Goal: Find specific page/section: Find specific page/section

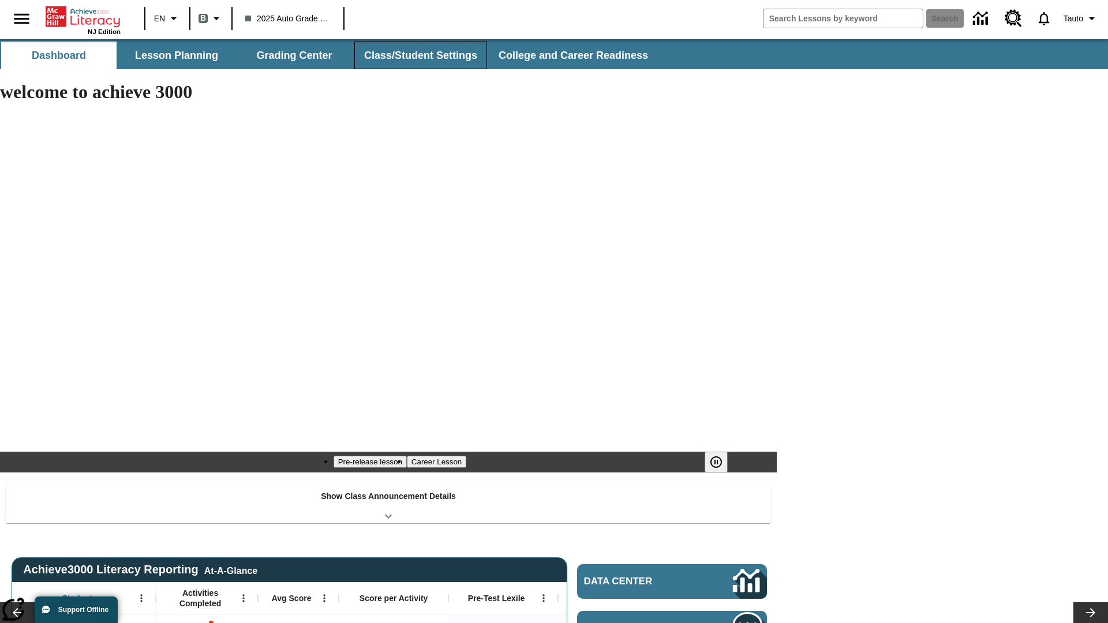
click at [419, 55] on button "Class/Student Settings" at bounding box center [420, 56] width 133 height 28
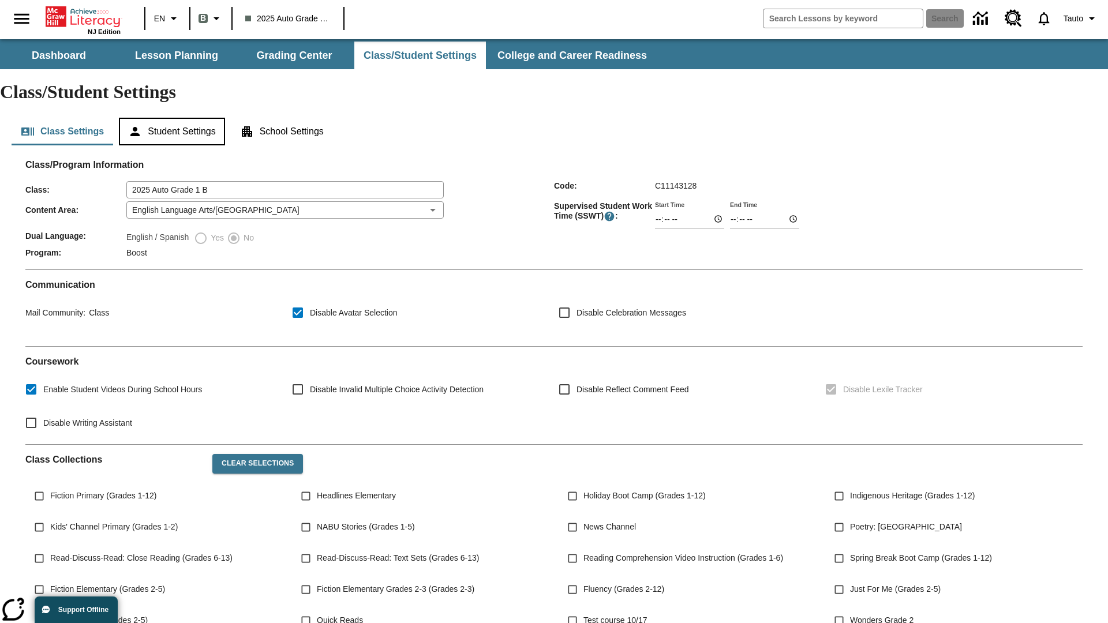
click at [174, 118] on button "Student Settings" at bounding box center [172, 132] width 106 height 28
